Goal: Transaction & Acquisition: Book appointment/travel/reservation

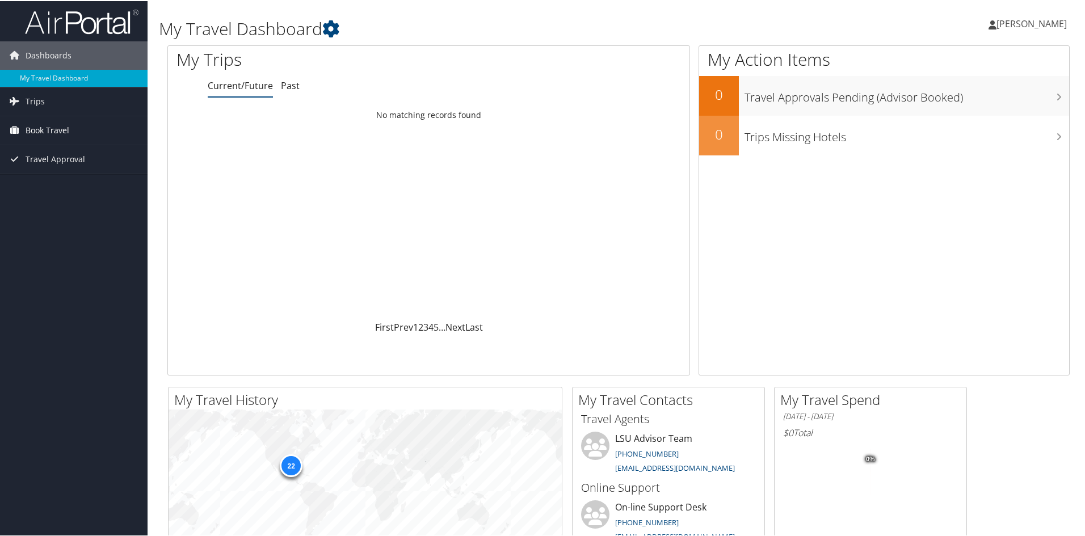
click at [56, 127] on span "Book Travel" at bounding box center [48, 129] width 44 height 28
click at [83, 171] on link "Book/Manage Online Trips" at bounding box center [73, 169] width 147 height 17
